Goal: Information Seeking & Learning: Learn about a topic

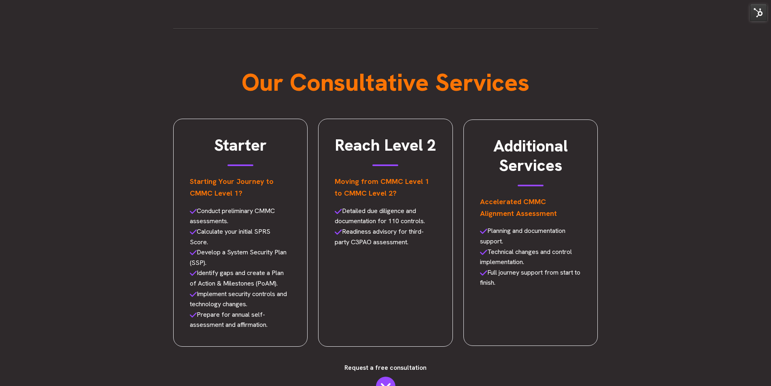
scroll to position [755, 0]
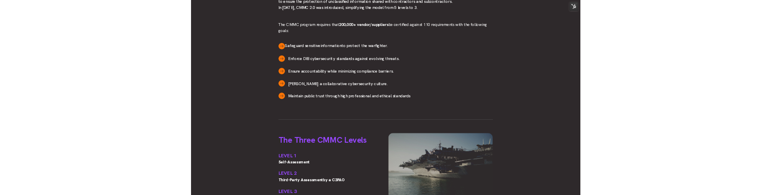
scroll to position [283, 0]
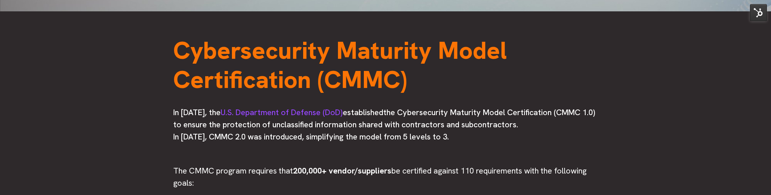
scroll to position [324, 0]
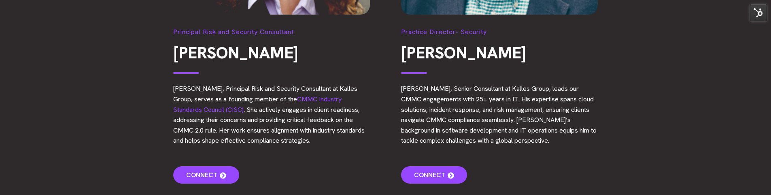
scroll to position [2469, 0]
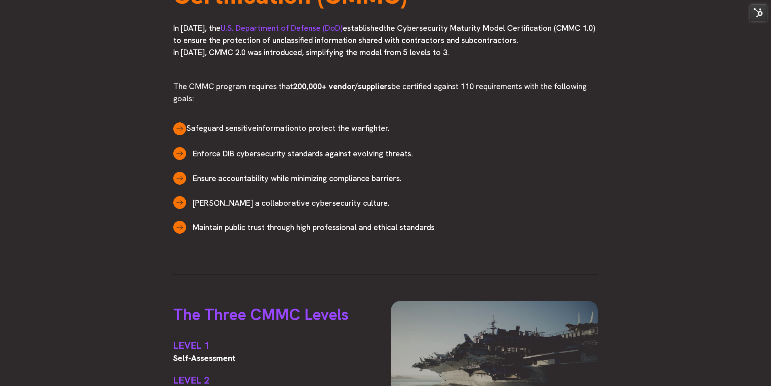
scroll to position [526, 0]
